Goal: Transaction & Acquisition: Purchase product/service

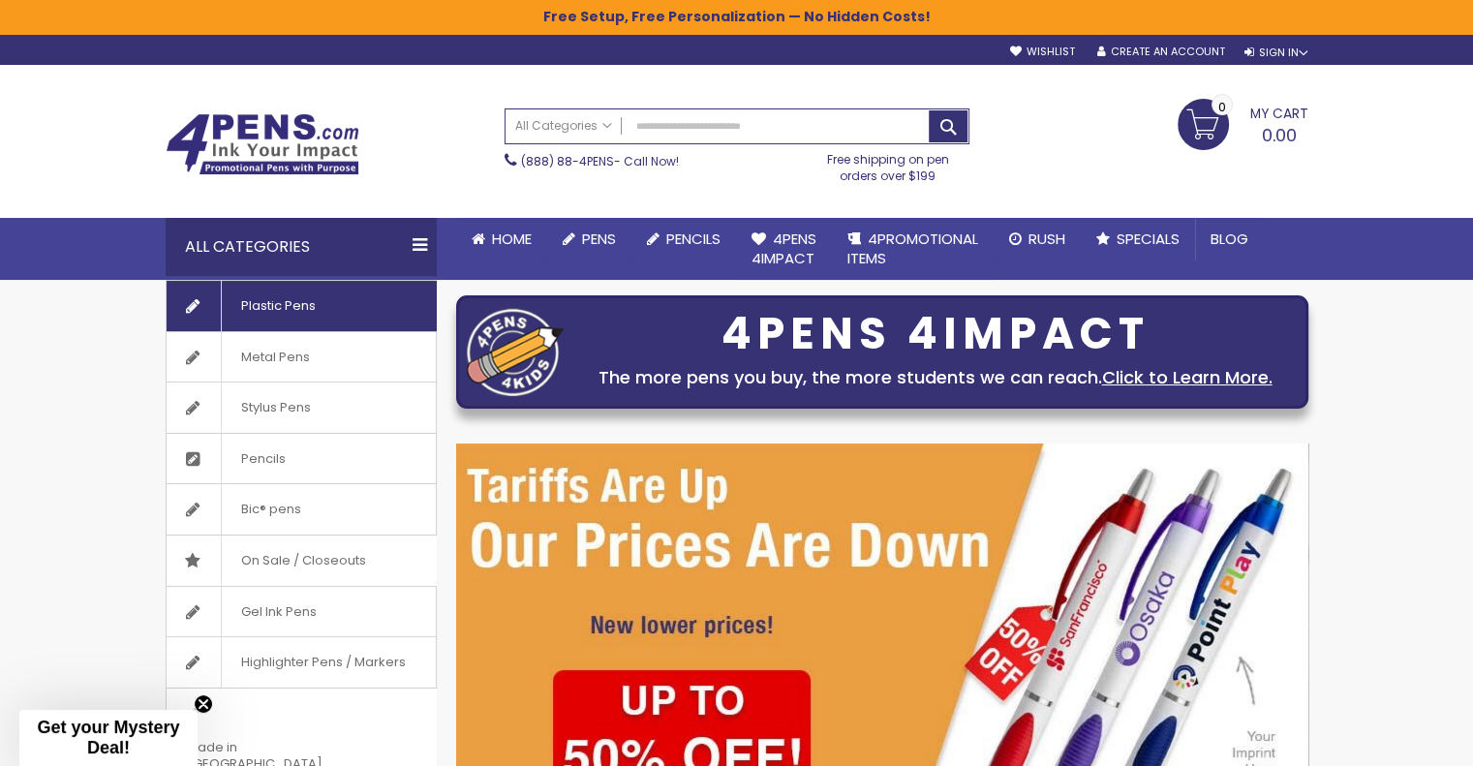
click at [312, 304] on span "Plastic Pens" at bounding box center [278, 306] width 114 height 50
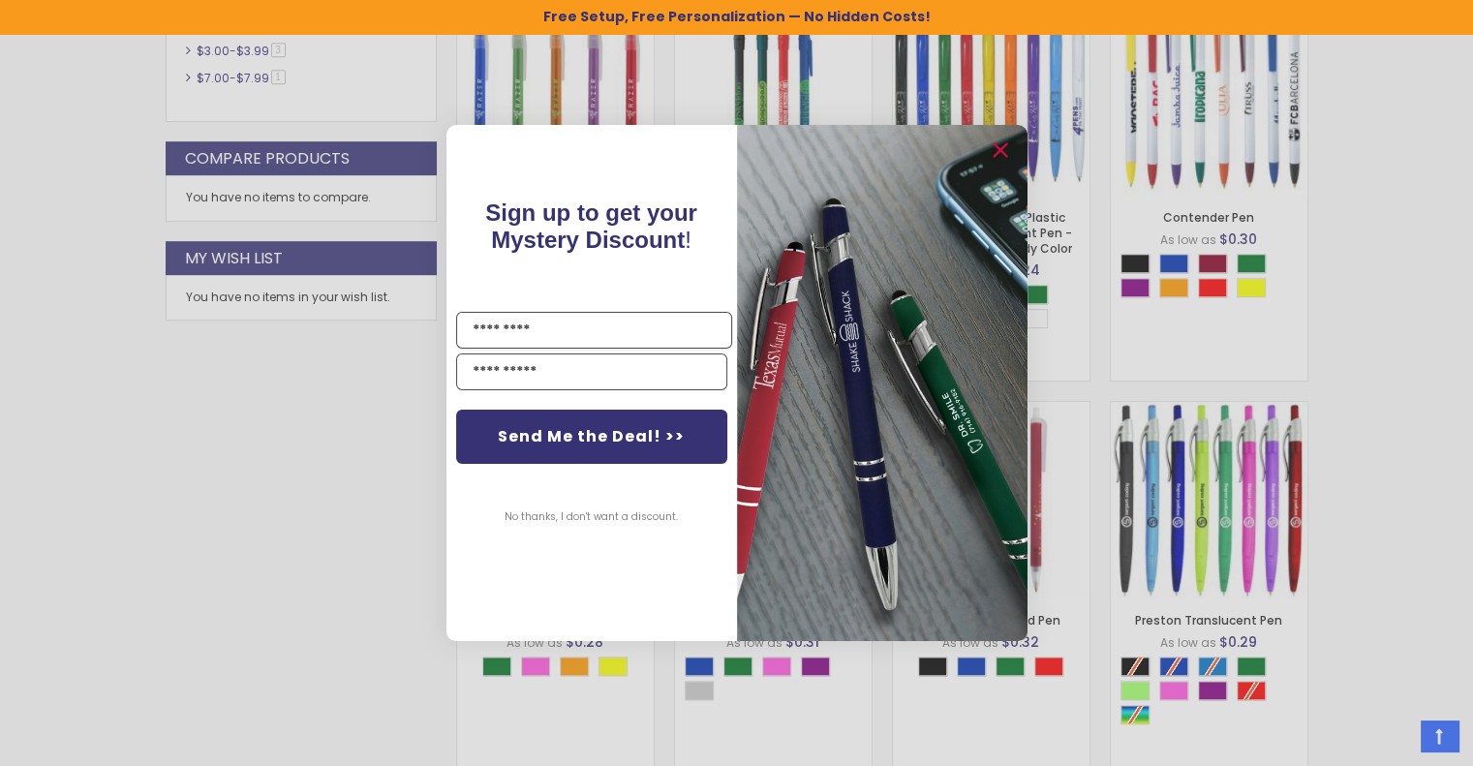
scroll to position [1070, 0]
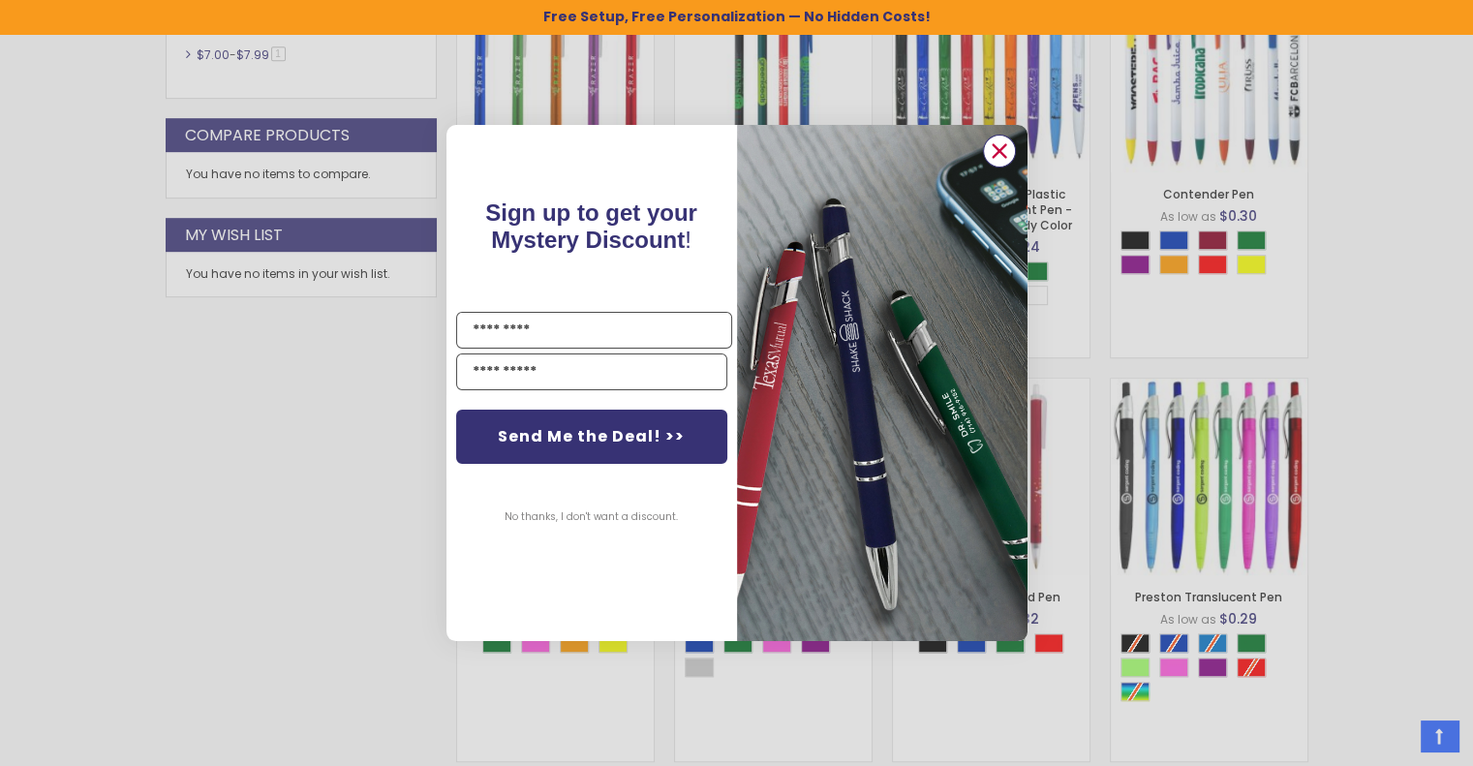
click at [995, 149] on icon "Close dialog" at bounding box center [998, 150] width 13 height 13
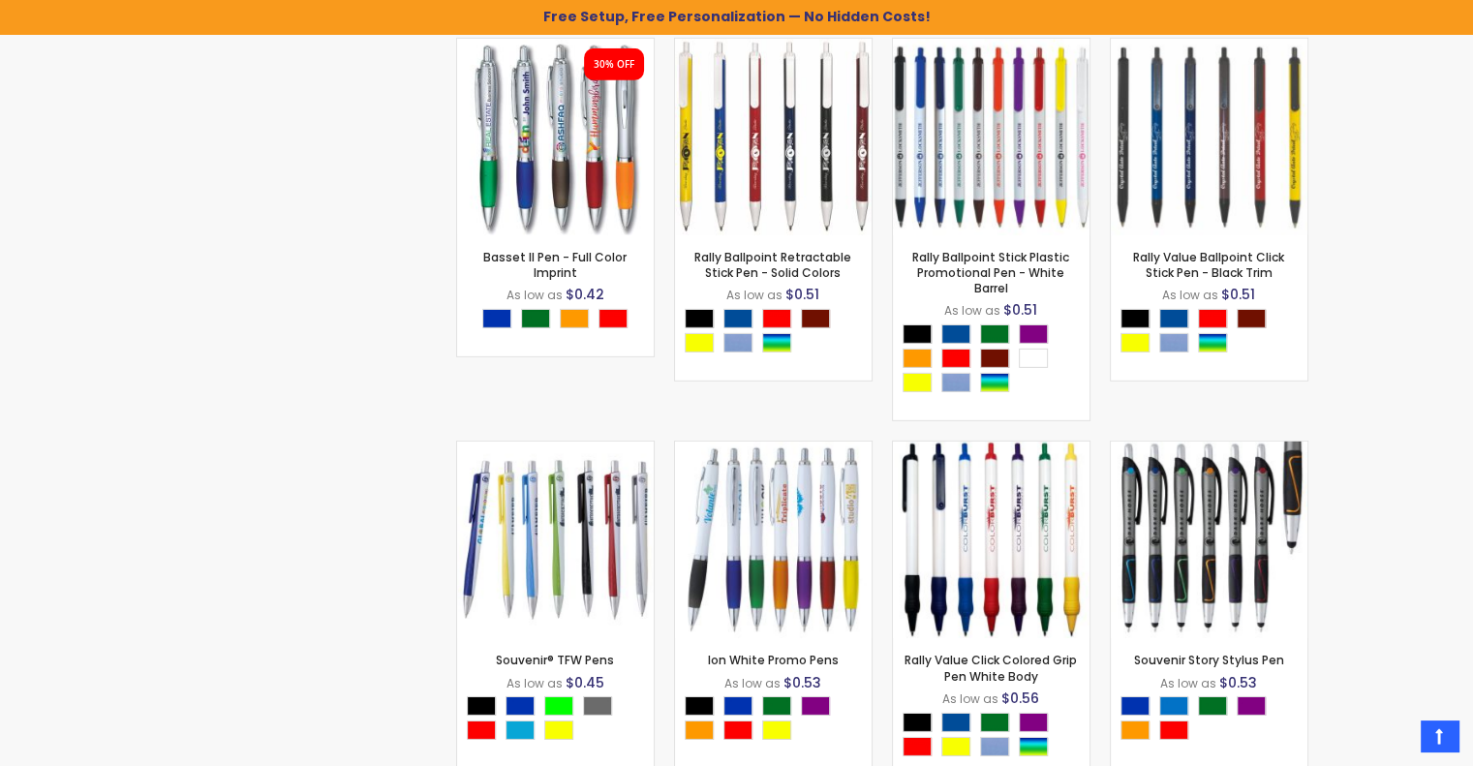
scroll to position [13337, 0]
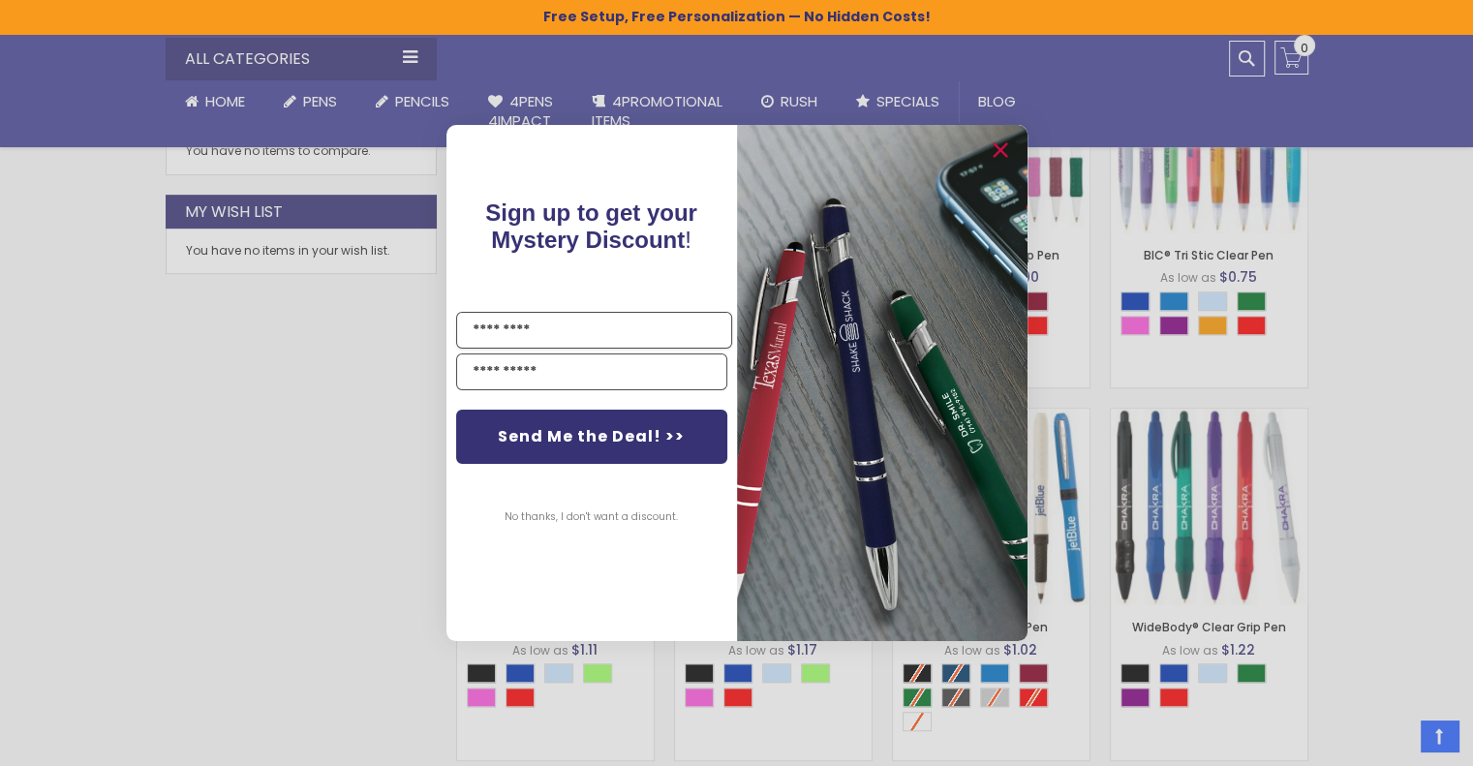
scroll to position [971, 0]
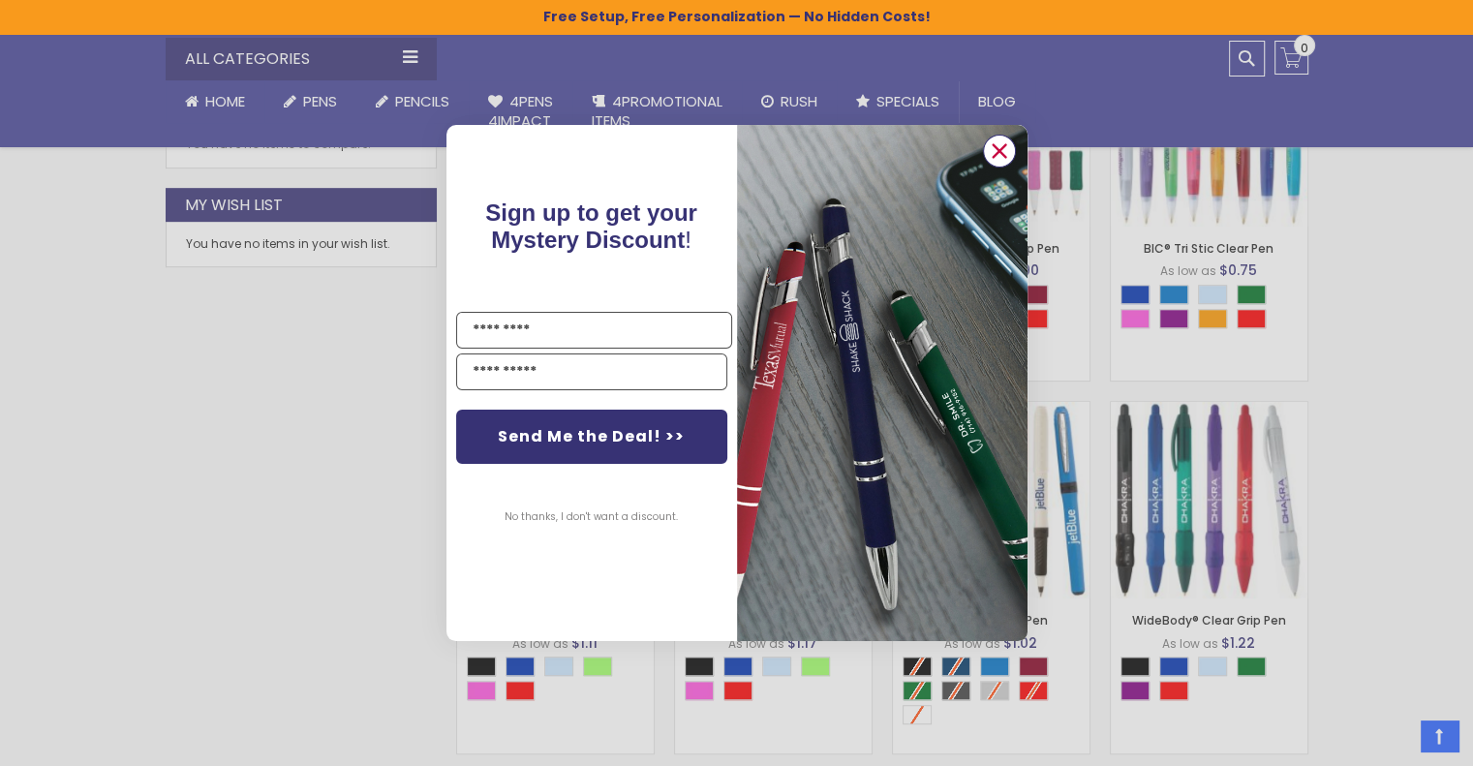
click at [1007, 146] on circle "Close dialog" at bounding box center [998, 151] width 29 height 29
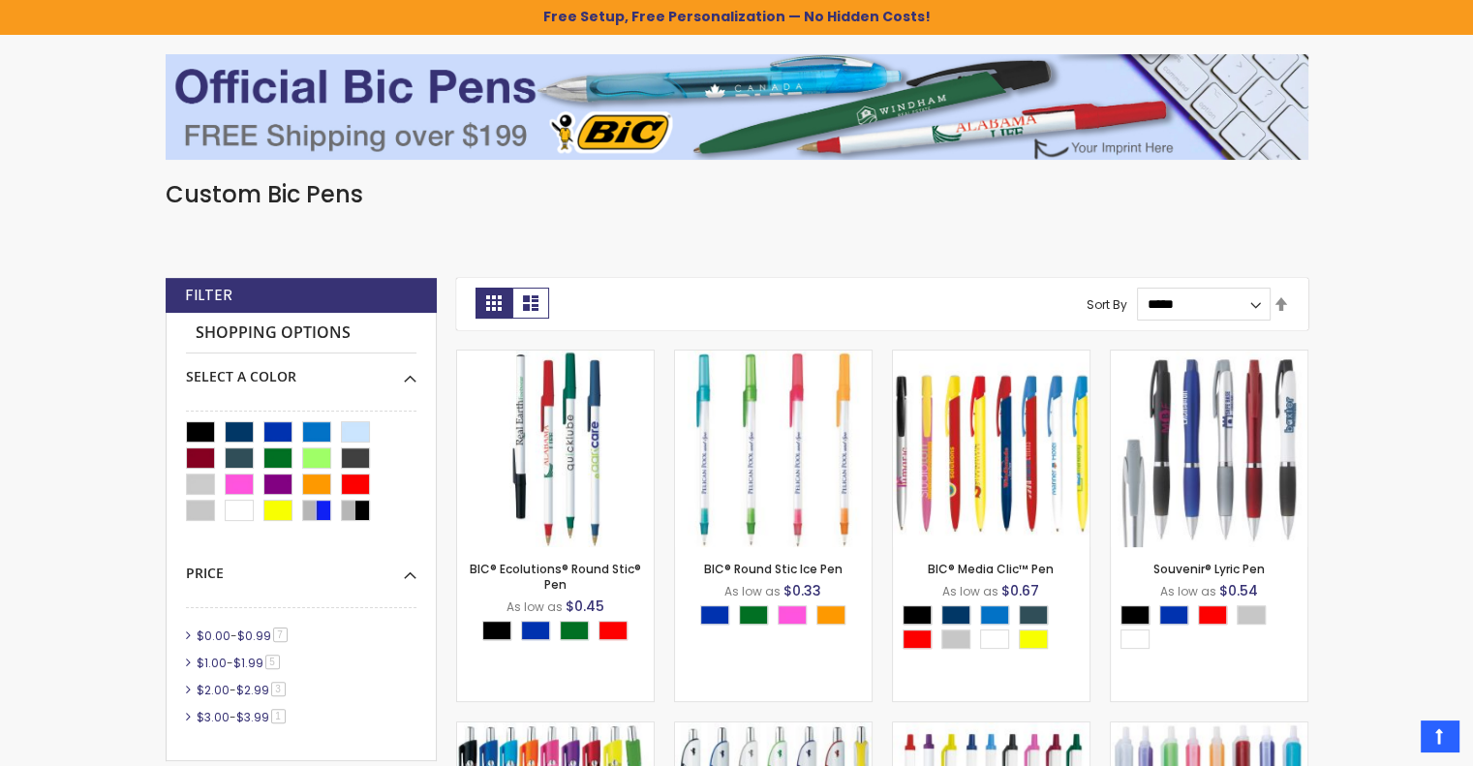
scroll to position [277, 0]
